Goal: Task Accomplishment & Management: Manage account settings

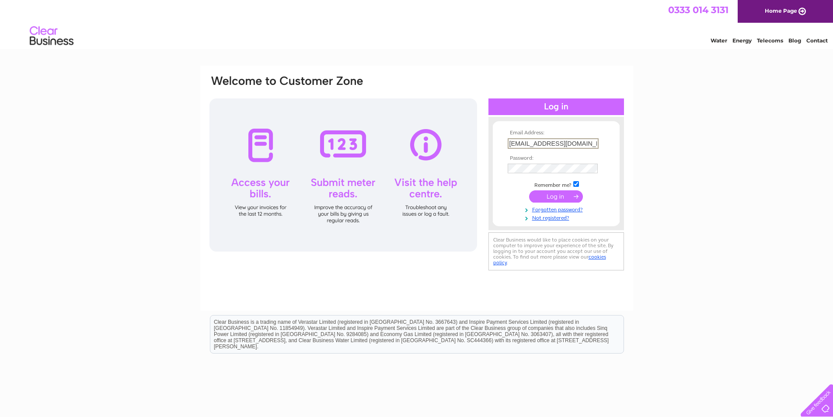
type input "fritesedinburgh@gmail.com"
click at [560, 198] on input "submit" at bounding box center [556, 196] width 54 height 12
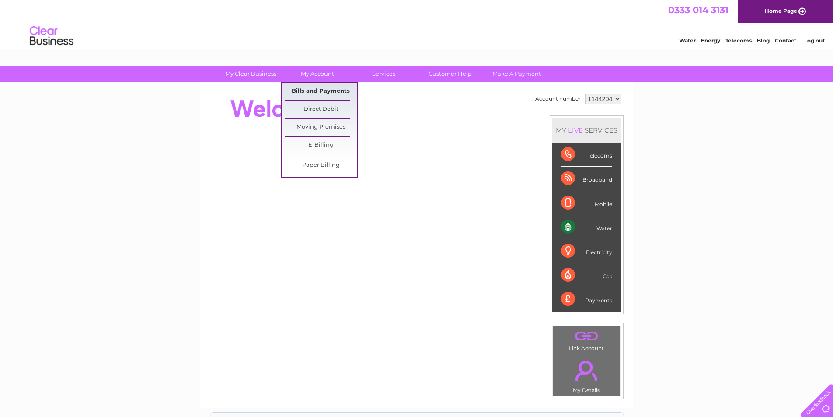
click at [322, 91] on link "Bills and Payments" at bounding box center [321, 92] width 72 height 18
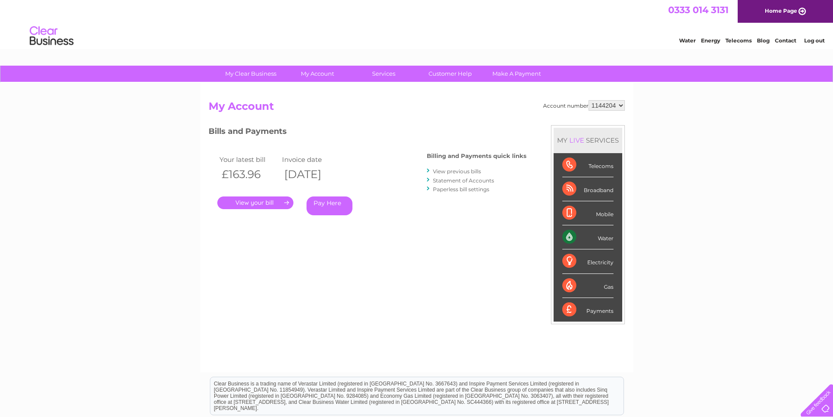
click at [443, 172] on link "View previous bills" at bounding box center [457, 171] width 48 height 7
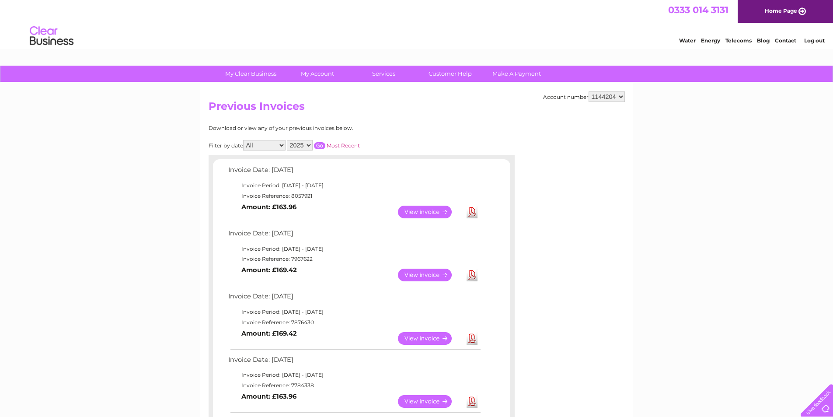
click at [270, 147] on select "All January February March April May June July August September October Novembe…" at bounding box center [264, 145] width 42 height 11
click at [244, 140] on select "All January February March April May June July August September October Novembe…" at bounding box center [264, 145] width 42 height 11
click at [323, 144] on input "button" at bounding box center [319, 145] width 11 height 7
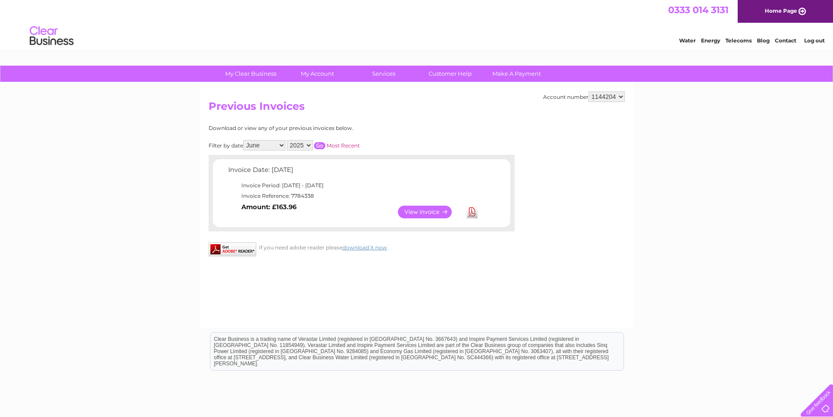
click at [419, 211] on link "View" at bounding box center [430, 212] width 64 height 13
click at [278, 146] on select "All January February March April May June July August September October Novembe…" at bounding box center [264, 145] width 42 height 11
click at [244, 140] on select "All January February March April May June July August September October Novembe…" at bounding box center [264, 145] width 42 height 11
click at [326, 144] on div "Filter by date All January February March April May June July August September …" at bounding box center [324, 145] width 230 height 11
click at [319, 144] on input "button" at bounding box center [319, 145] width 11 height 7
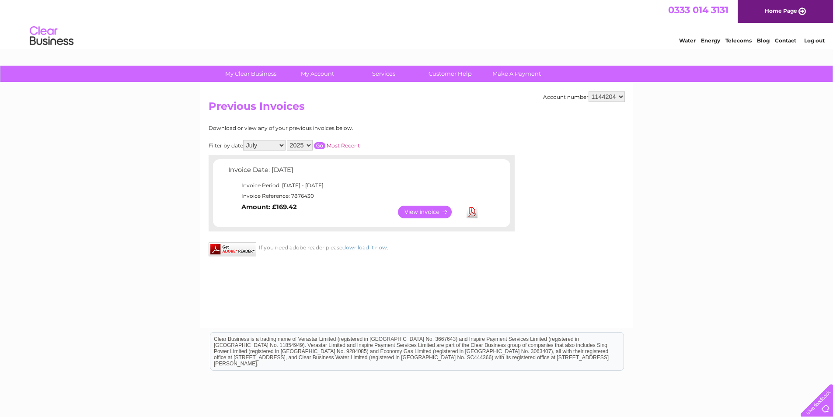
click at [407, 214] on link "View" at bounding box center [430, 212] width 64 height 13
click at [276, 147] on select "All January February March April May June July August September October Novembe…" at bounding box center [264, 145] width 42 height 11
select select "8"
click at [244, 140] on select "All January February March April May June July August September October Novembe…" at bounding box center [264, 145] width 42 height 11
click at [320, 145] on input "button" at bounding box center [319, 145] width 11 height 7
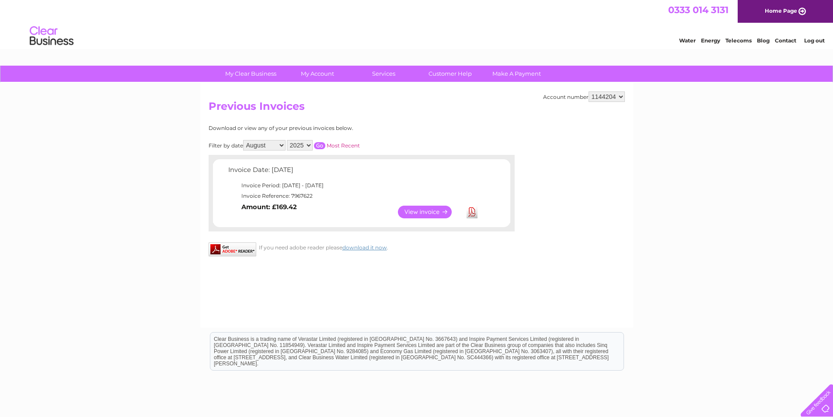
click at [416, 214] on link "View" at bounding box center [430, 212] width 64 height 13
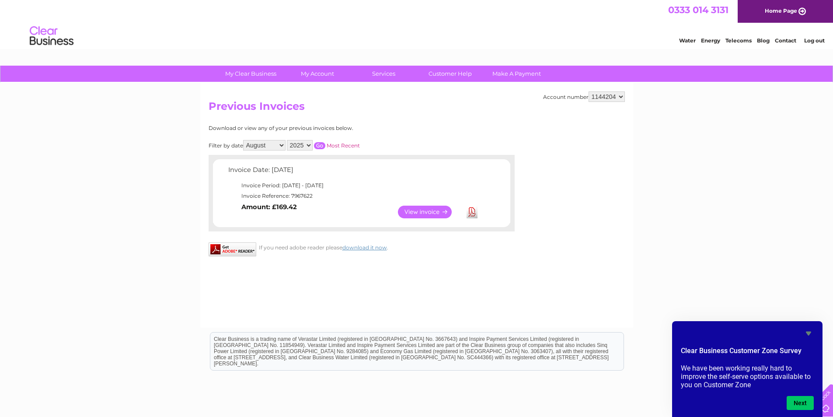
click at [816, 40] on link "Log out" at bounding box center [815, 40] width 21 height 7
